Goal: Check status: Check status

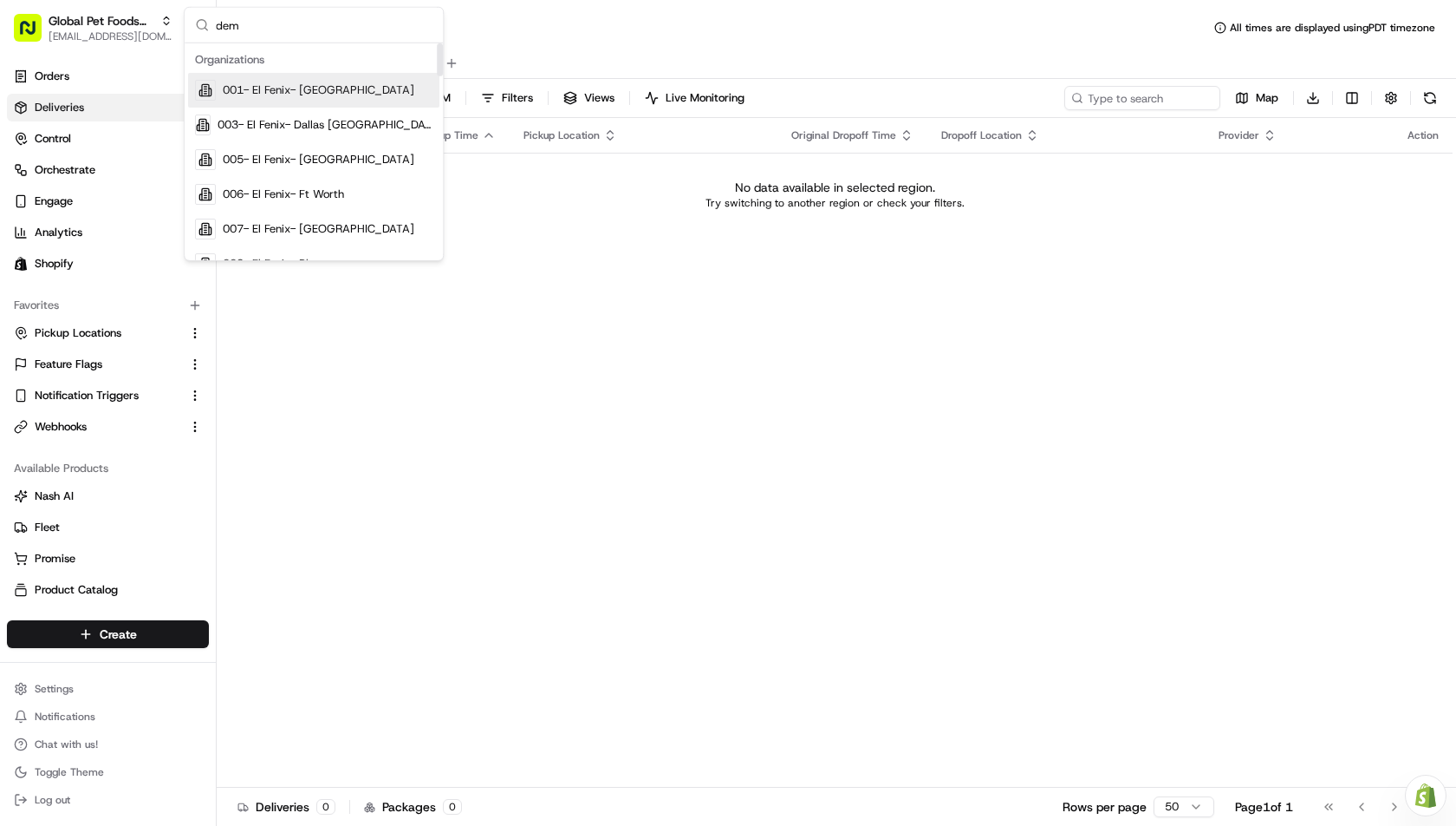
type input "demo"
type input "returns"
type input "demo"
click at [610, 368] on div "Status Original Pickup Time Pickup Location Original Dropoff Time Dropoff Locat…" at bounding box center [834, 452] width 1236 height 669
